Goal: Find specific page/section: Find specific page/section

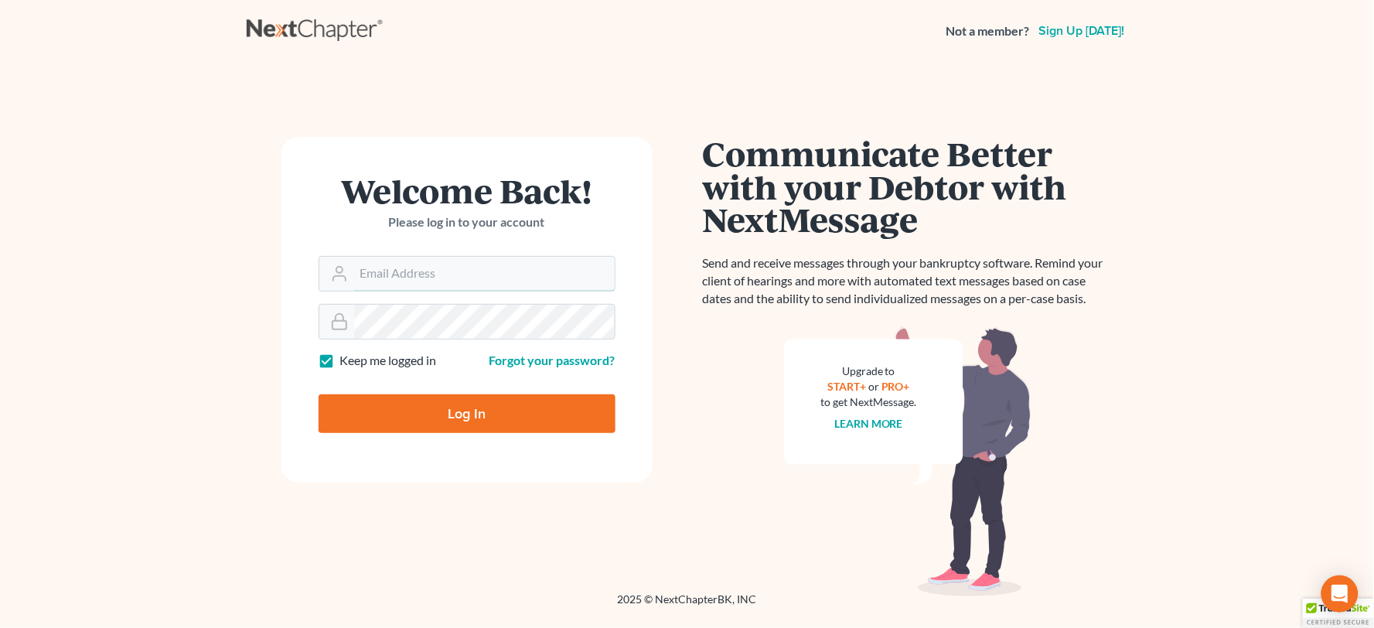
type input "[EMAIL_ADDRESS][DOMAIN_NAME]"
click at [431, 418] on input "Log In" at bounding box center [467, 413] width 297 height 39
type input "Thinking..."
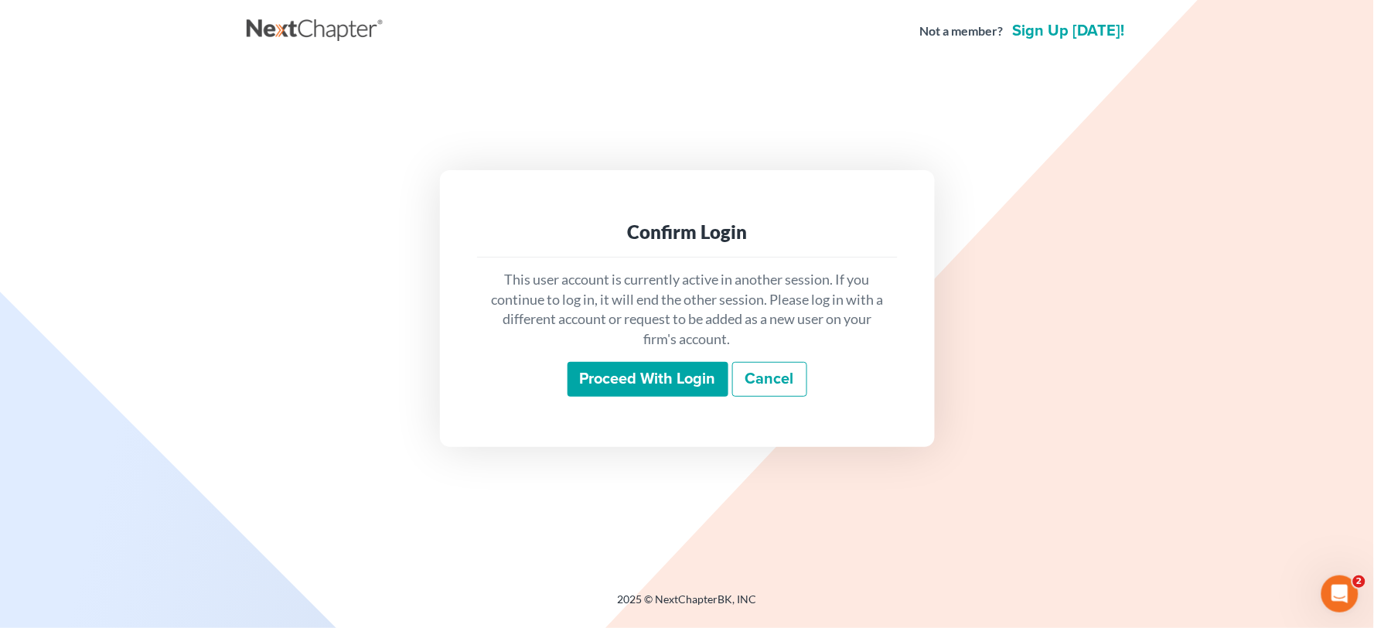
click at [631, 384] on input "Proceed with login" at bounding box center [648, 380] width 161 height 36
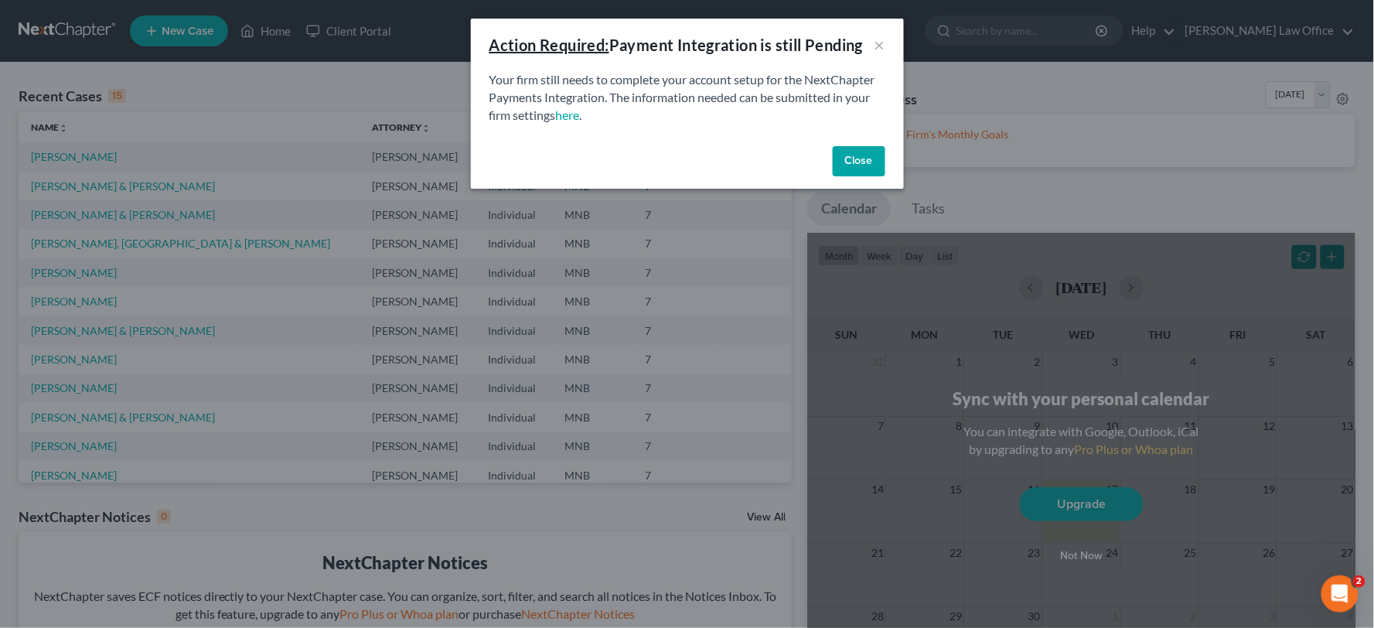
click at [861, 166] on button "Close" at bounding box center [859, 161] width 53 height 31
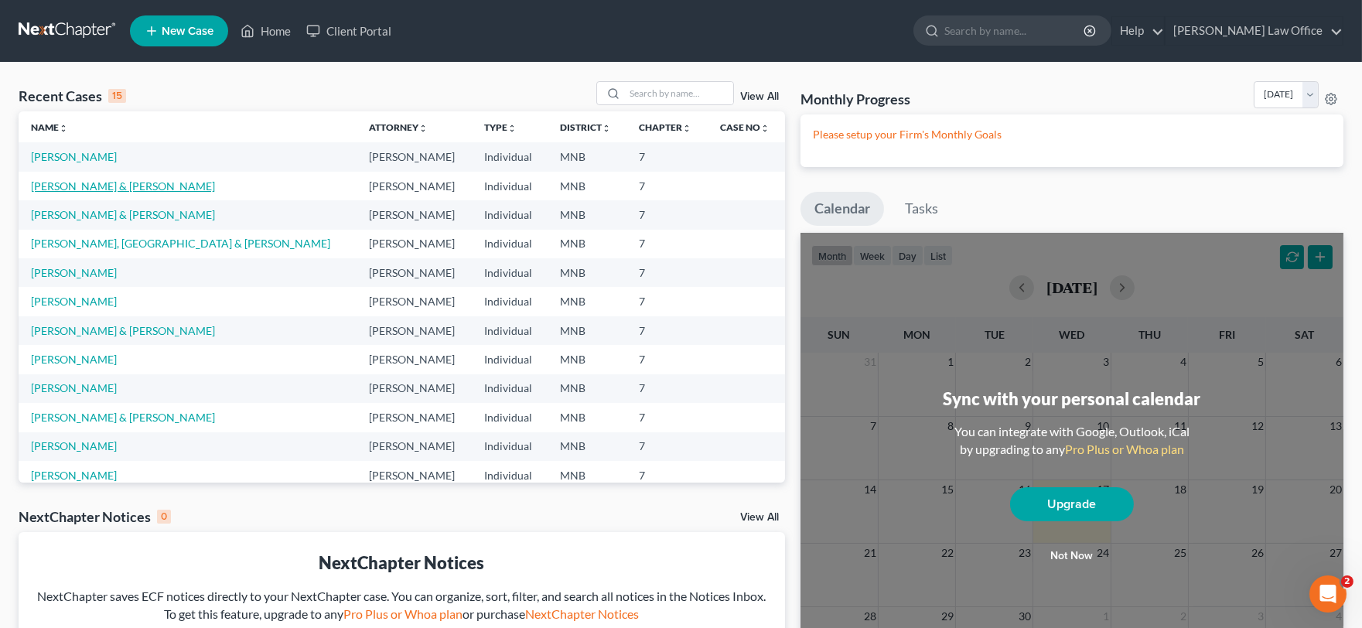
click at [121, 186] on link "Coyer, Pamela & Robert" at bounding box center [123, 185] width 184 height 13
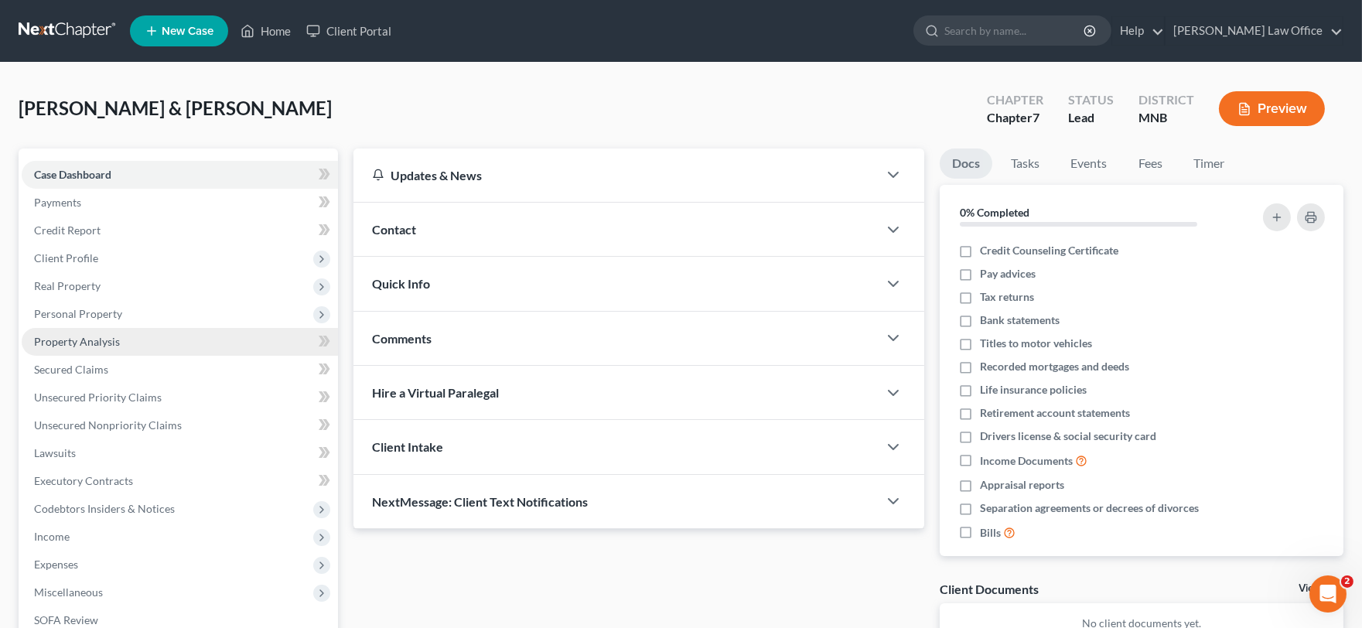
click at [111, 337] on span "Property Analysis" at bounding box center [77, 341] width 86 height 13
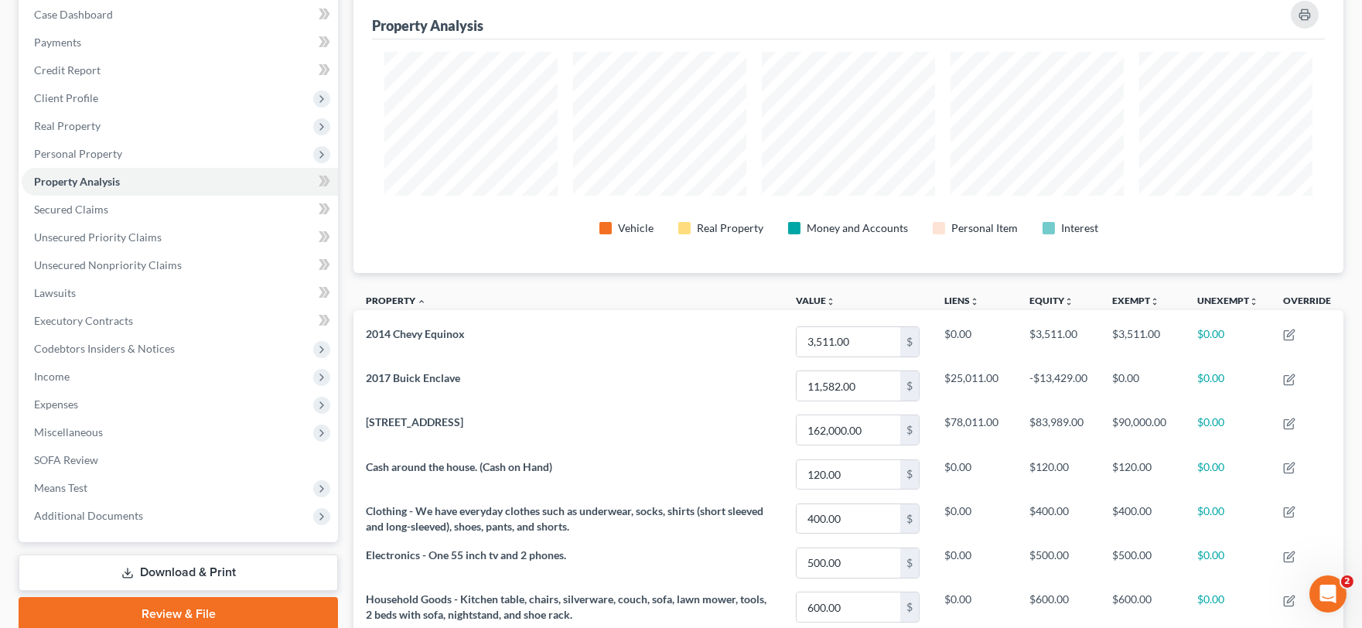
scroll to position [86, 0]
